Goal: Task Accomplishment & Management: Manage account settings

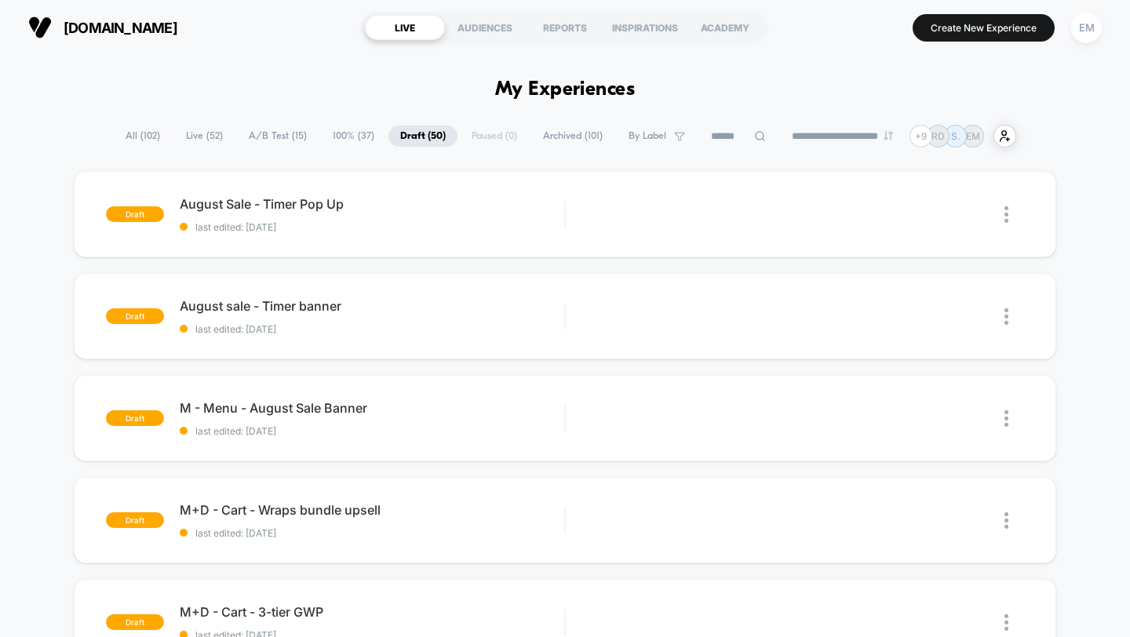
click at [133, 134] on span "All ( 102 )" at bounding box center [143, 136] width 58 height 21
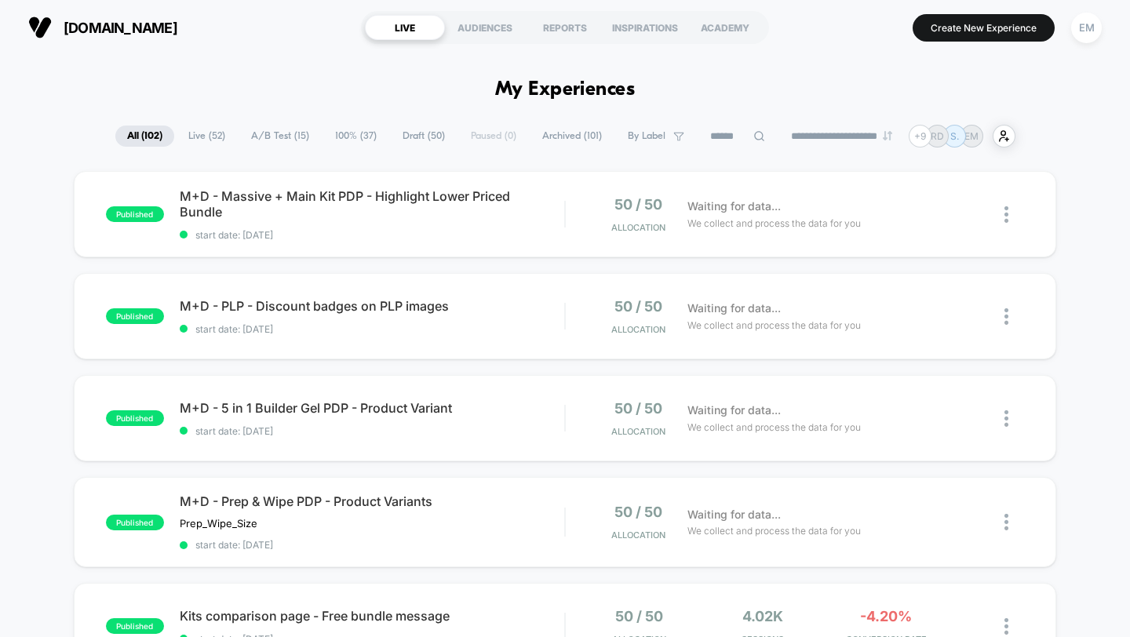
click at [327, 137] on span "100% ( 37 )" at bounding box center [355, 136] width 65 height 21
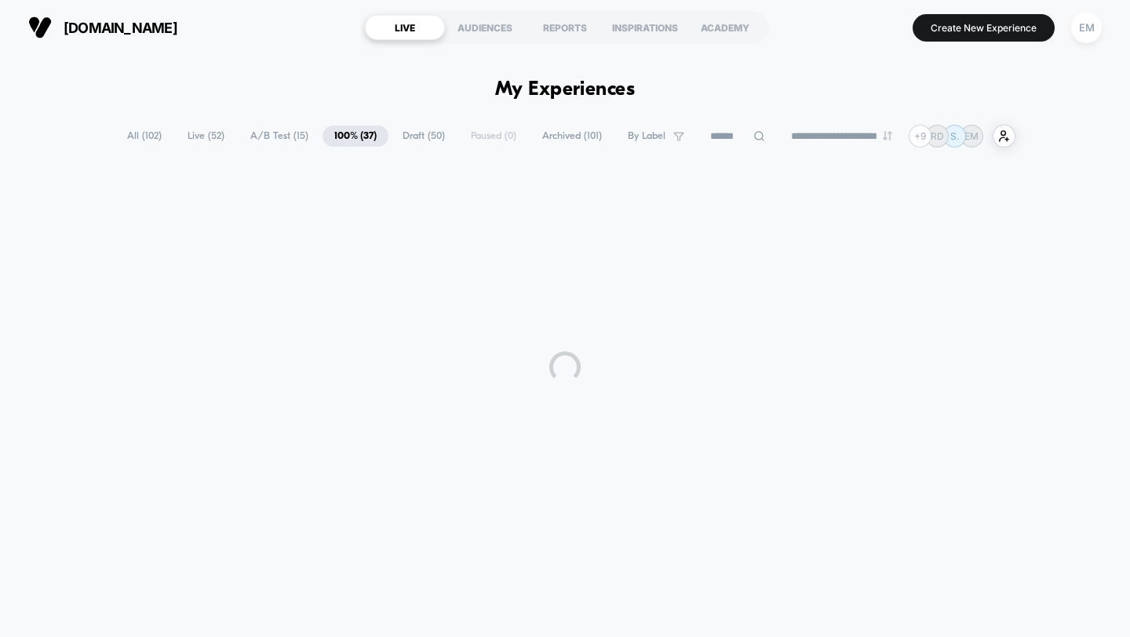
click at [424, 137] on span "Draft ( 50 )" at bounding box center [424, 136] width 66 height 21
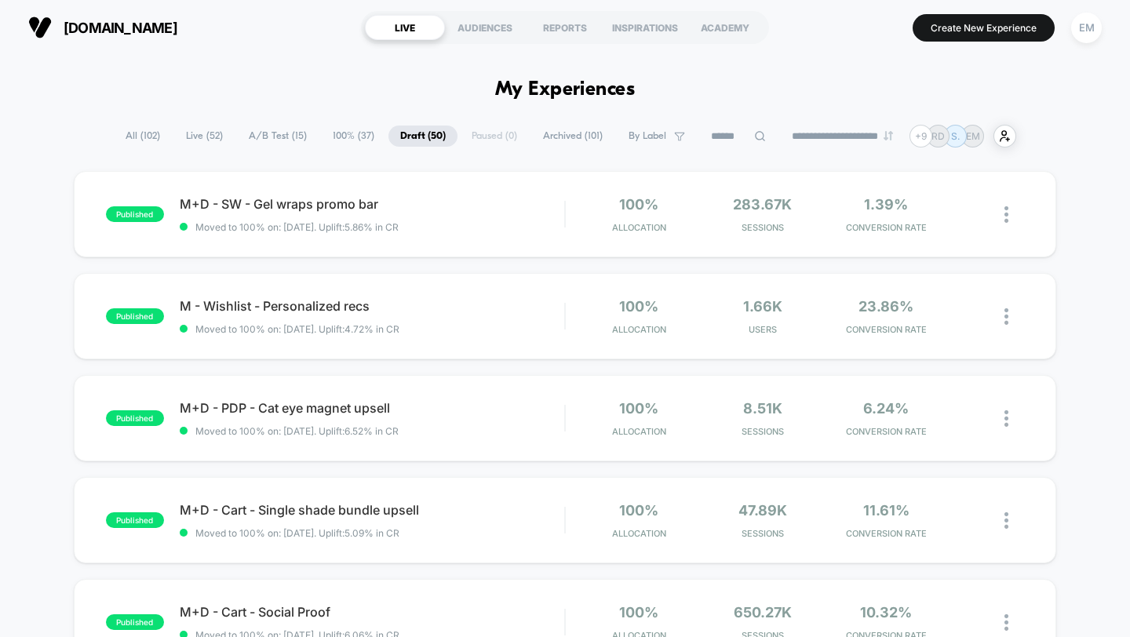
click at [389, 143] on span "Draft ( 50 )" at bounding box center [422, 136] width 69 height 21
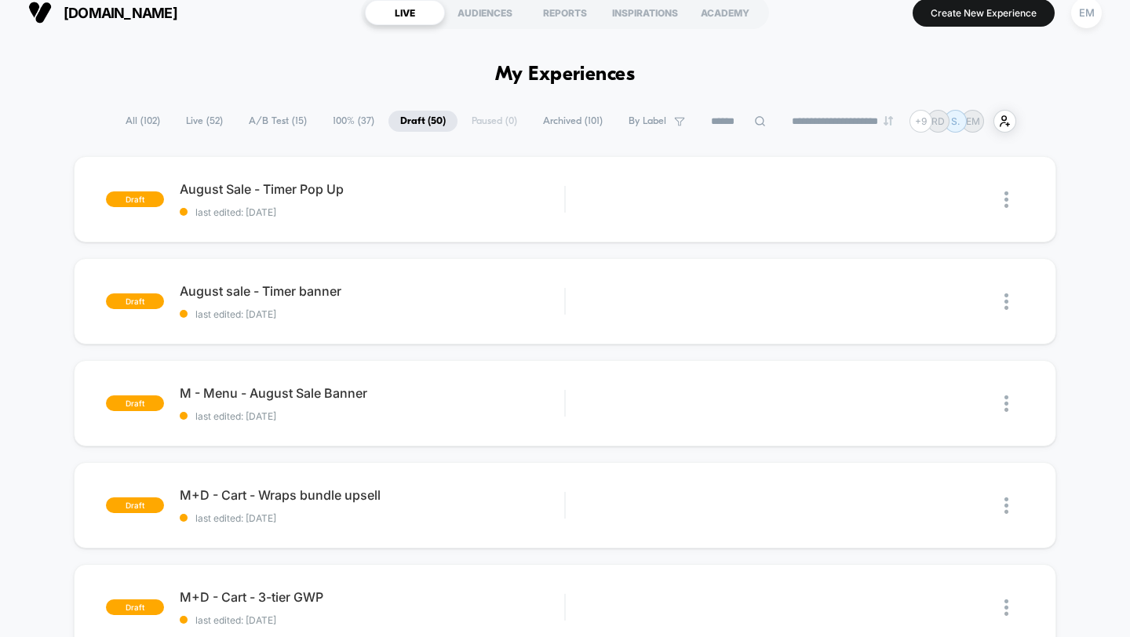
scroll to position [15, 0]
click at [137, 118] on span "All ( 102 )" at bounding box center [143, 121] width 58 height 21
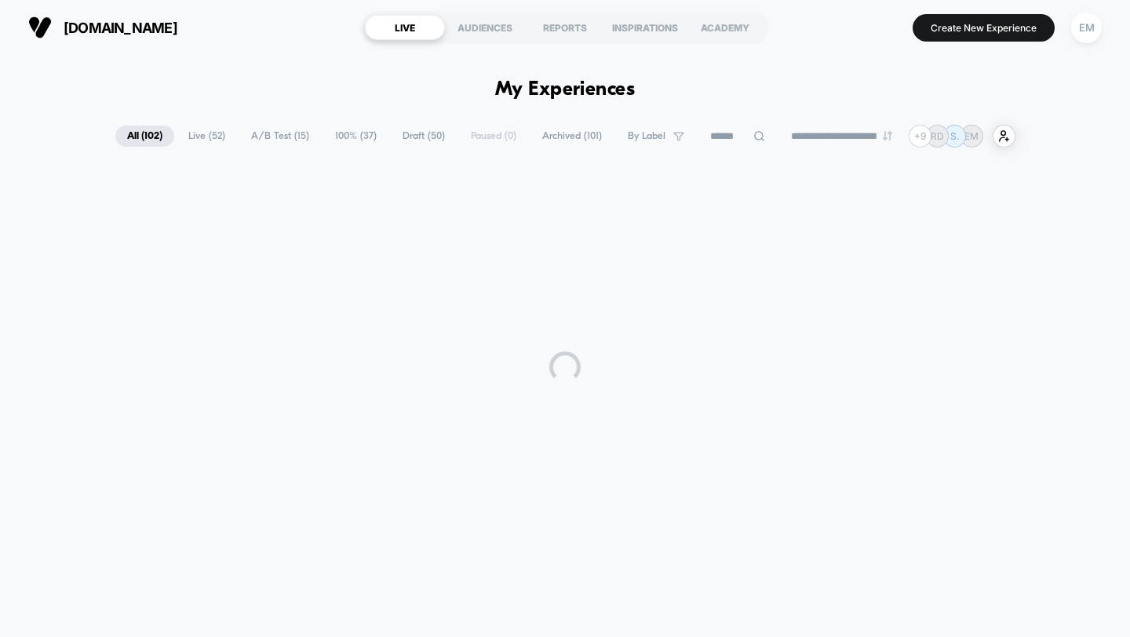
scroll to position [0, 0]
